Goal: Transaction & Acquisition: Purchase product/service

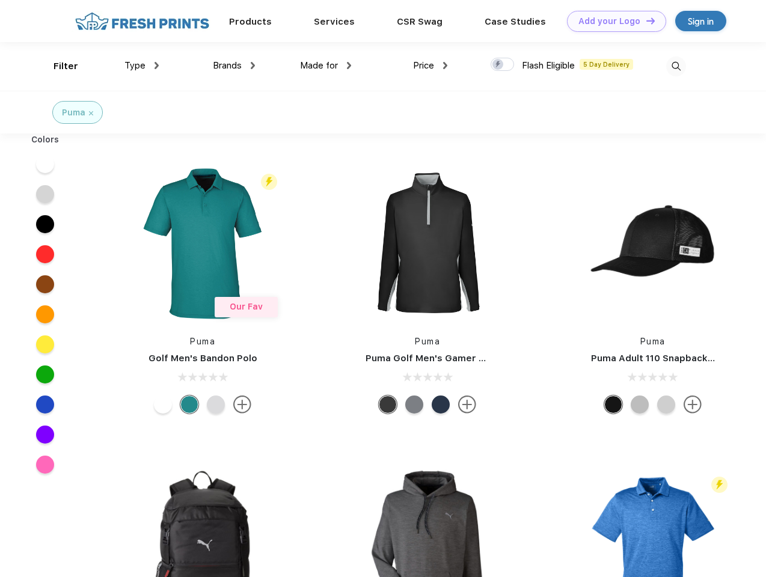
scroll to position [1, 0]
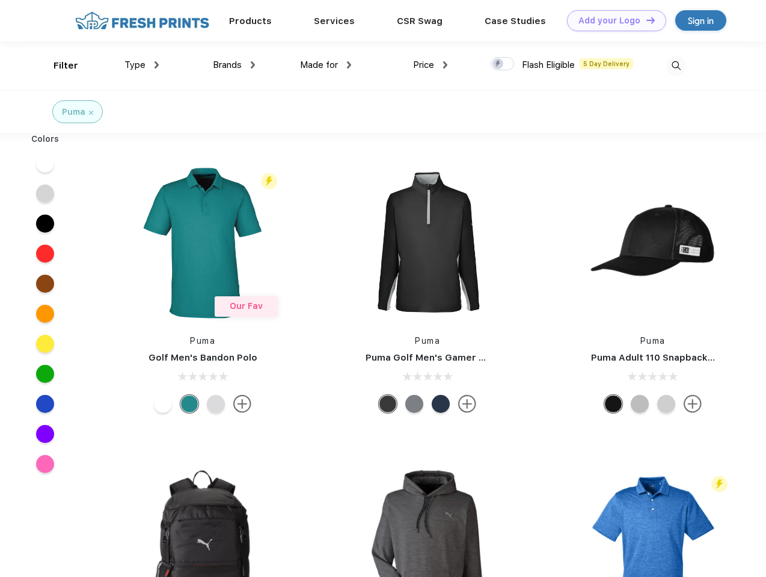
click at [612, 20] on link "Add your Logo Design Tool" at bounding box center [616, 20] width 99 height 21
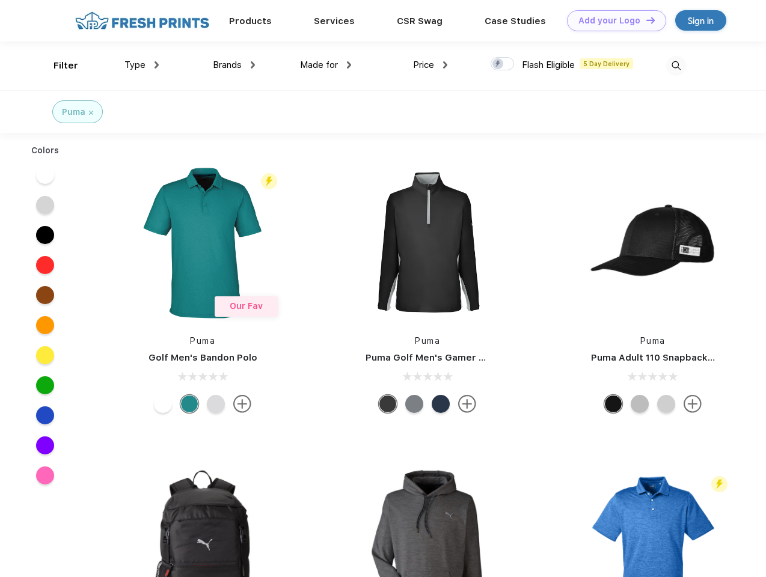
click at [0, 0] on div "Design Tool" at bounding box center [0, 0] width 0 height 0
click at [645, 20] on link "Add your Logo Design Tool" at bounding box center [616, 20] width 99 height 21
click at [58, 65] on div "Filter" at bounding box center [65, 66] width 25 height 14
click at [142, 65] on span "Type" at bounding box center [134, 64] width 21 height 11
click at [234, 65] on span "Brands" at bounding box center [227, 64] width 29 height 11
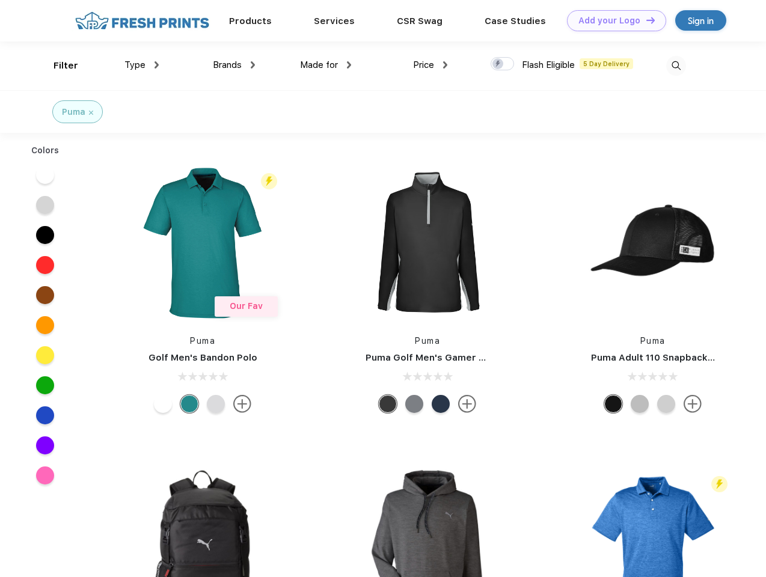
click at [326, 65] on span "Made for" at bounding box center [319, 64] width 38 height 11
click at [430, 65] on span "Price" at bounding box center [423, 64] width 21 height 11
click at [502, 64] on div at bounding box center [501, 63] width 23 height 13
click at [498, 64] on input "checkbox" at bounding box center [494, 60] width 8 height 8
click at [675, 65] on img at bounding box center [676, 66] width 20 height 20
